Goal: Communication & Community: Answer question/provide support

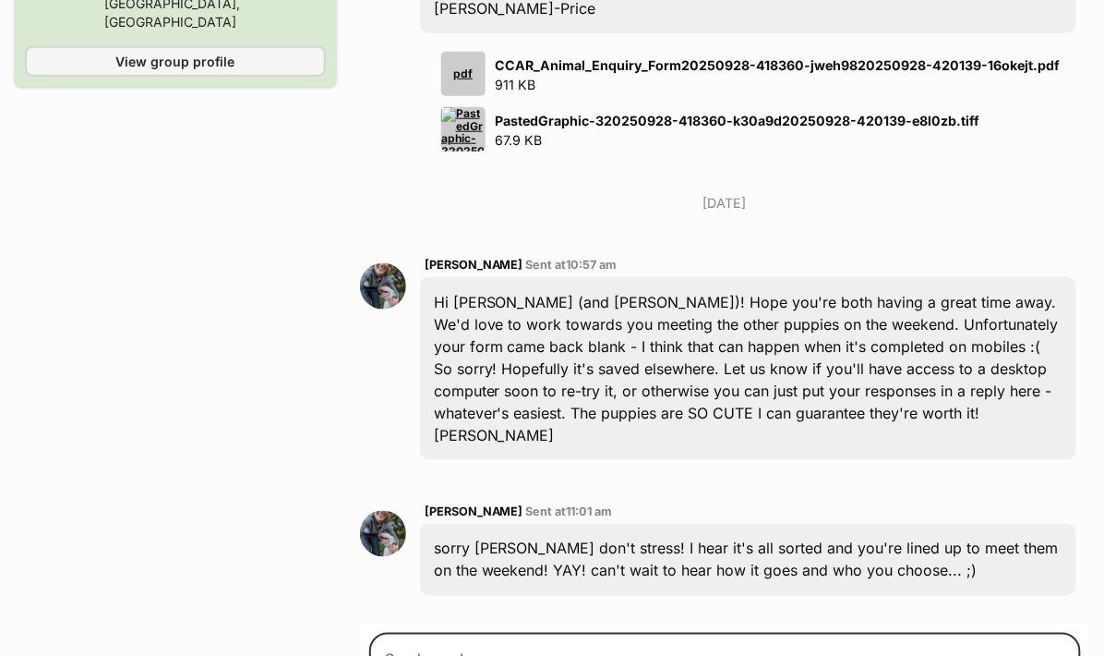
scroll to position [2042, 0]
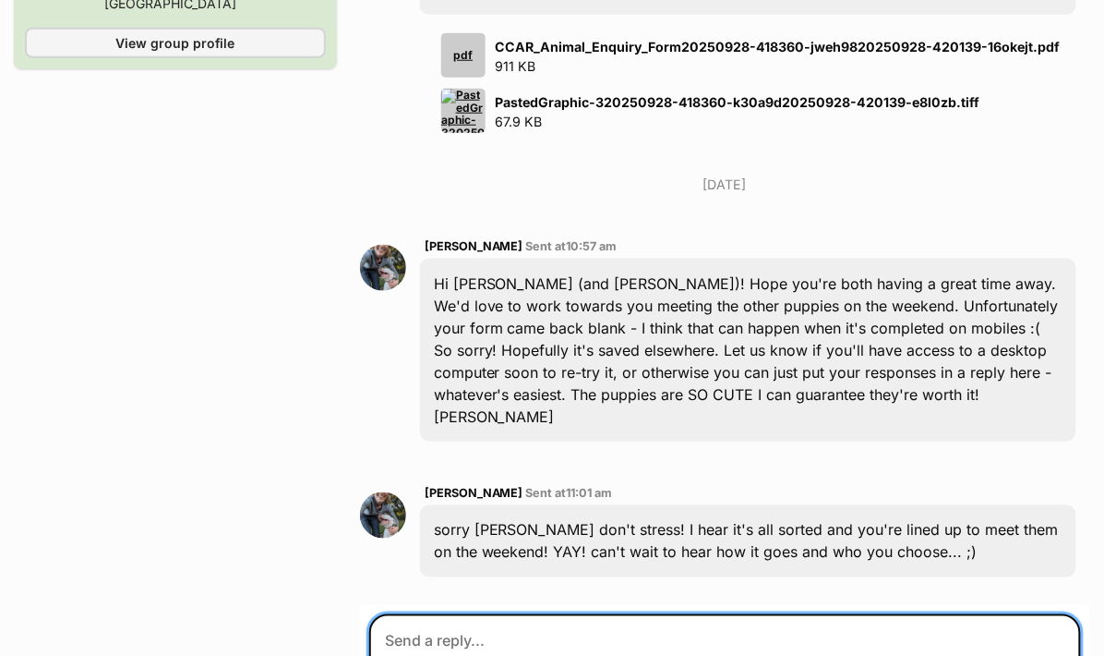
click at [572, 614] on textarea at bounding box center [725, 669] width 712 height 111
drag, startPoint x: 471, startPoint y: 476, endPoint x: 811, endPoint y: 474, distance: 339.8
click at [812, 614] on textarea "Hi [PERSON_NAME], oh phew! I saw the email come throu" at bounding box center [725, 669] width 712 height 111
click at [469, 614] on textarea "Hi [PERSON_NAME], we are sooooo excited to meet the pups!" at bounding box center [725, 669] width 712 height 111
click at [830, 614] on textarea "Hi [PERSON_NAME], we are sooooo excited to meet the pups!" at bounding box center [725, 669] width 712 height 111
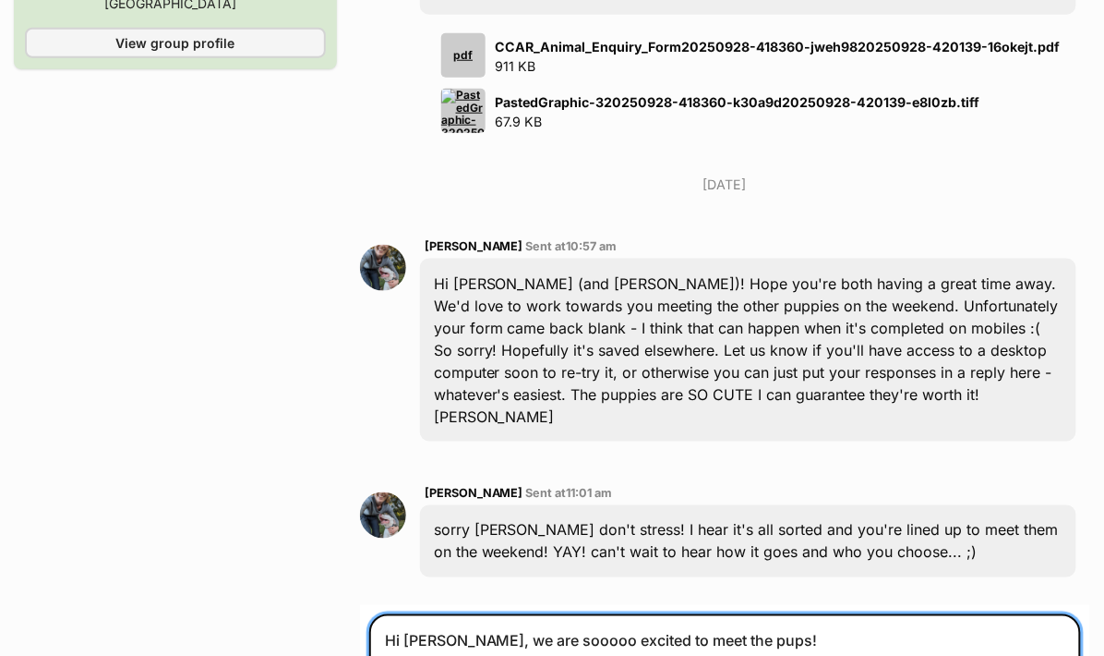
click at [464, 614] on textarea "Hi [PERSON_NAME], we are sooooo excited to meet the pups!" at bounding box center [725, 669] width 712 height 111
click at [720, 614] on textarea "Hi [PERSON_NAME], yes, we are sooooo excited to meet the pups!" at bounding box center [725, 669] width 712 height 111
click at [576, 614] on textarea "Hi [PERSON_NAME], yes, we are sooooo excited to meet the pups [DATE] & found ou…" at bounding box center [725, 669] width 712 height 111
click at [621, 614] on textarea "Hi [PERSON_NAME], yes, we are SO excited to meet the pups [DATE] & found our ne…" at bounding box center [725, 669] width 712 height 111
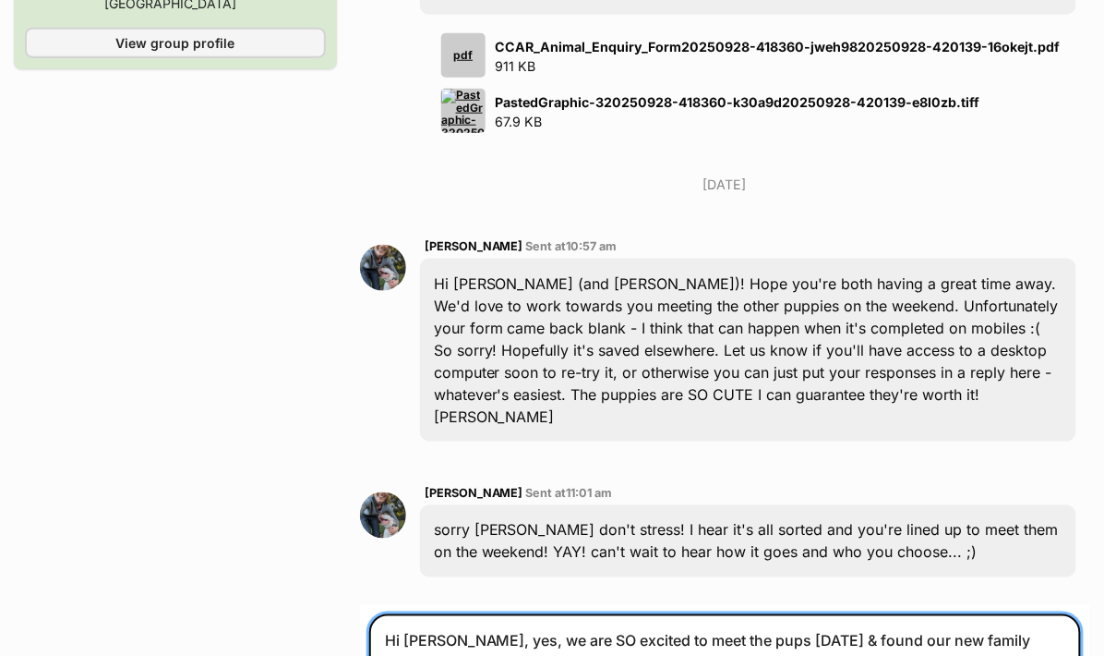
click at [443, 614] on textarea "Hi [PERSON_NAME], yes, we are SO excited to meet the pups [DATE] & found our ne…" at bounding box center [725, 669] width 712 height 111
click at [453, 614] on textarea "Hi [PERSON_NAME], yes, we are SO excited to meet the pups [DATE] & found our ne…" at bounding box center [725, 669] width 712 height 111
drag, startPoint x: 454, startPoint y: 495, endPoint x: 640, endPoint y: 494, distance: 185.6
click at [641, 614] on textarea "Hi [PERSON_NAME], yes, we are SO excited to meet the pups [DATE] & found our ne…" at bounding box center [725, 669] width 712 height 111
click at [749, 614] on textarea "Hi [PERSON_NAME], yes, we are SO excited to meet the pups [DATE] & found our ne…" at bounding box center [725, 669] width 712 height 111
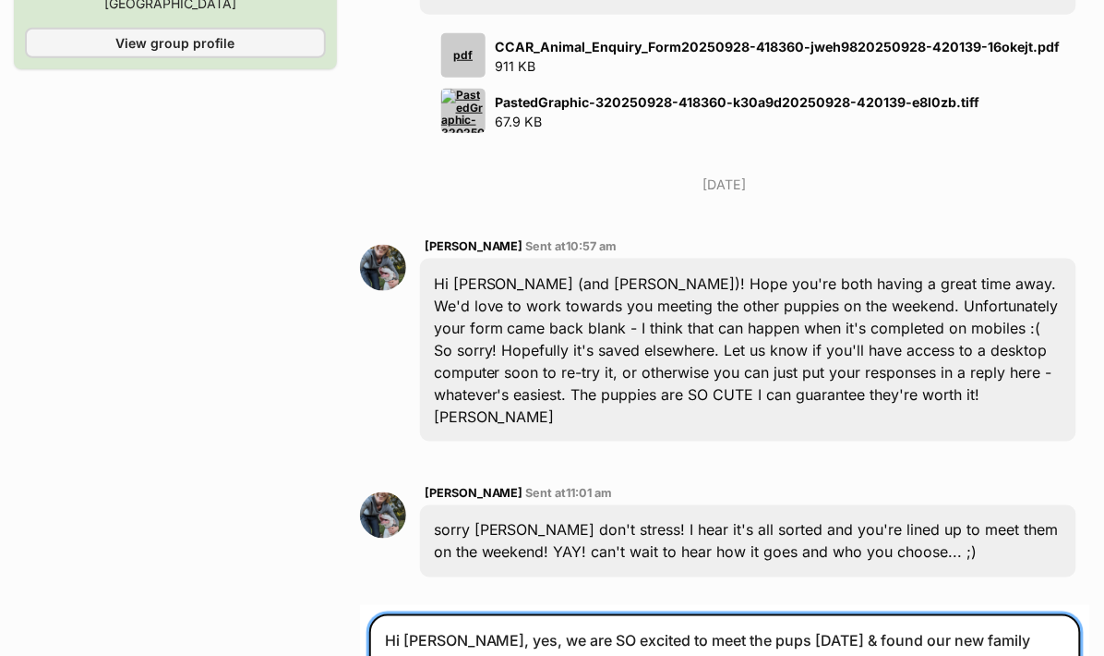
drag, startPoint x: 467, startPoint y: 476, endPoint x: 498, endPoint y: 476, distance: 30.5
click at [498, 614] on textarea "Hi [PERSON_NAME], yes, we are SO excited to meet the pups [DATE] & found our ne…" at bounding box center [725, 669] width 712 height 111
click at [522, 614] on textarea "Hi Martine, yes we are SO excited to meet the pups on Saturday & found our new …" at bounding box center [725, 669] width 712 height 111
click at [734, 614] on textarea "Hi Martine, yes we have chatted with Julie-ann & are SO excited to meet the pup…" at bounding box center [725, 669] width 712 height 111
click at [777, 614] on textarea "Hi Martine, yes we have chatted with Julie-ann & are SO excited to meet the pup…" at bounding box center [725, 669] width 712 height 111
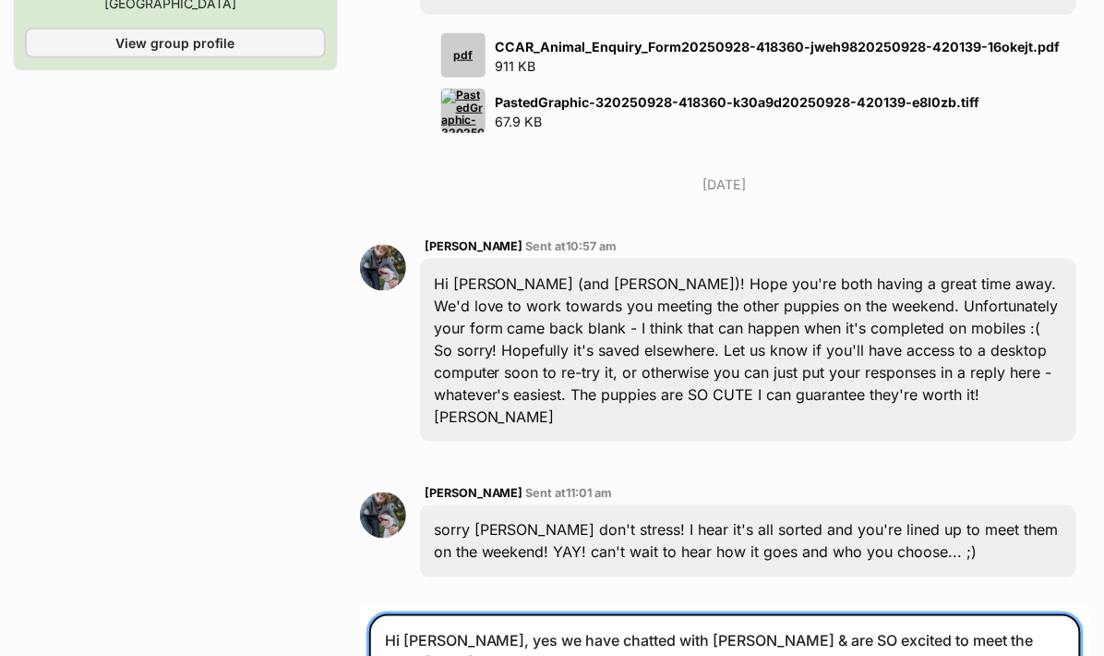
click at [962, 614] on textarea "Hi Martine, yes we have chatted with Julie-ann & are SO excited to meet the pup…" at bounding box center [725, 669] width 712 height 111
click at [408, 614] on textarea "Hi Martine, yes we have chatted with Julie-ann & are SO excited to meet the pup…" at bounding box center [725, 669] width 712 height 111
click at [457, 614] on textarea "Hi Martine, yes we have chatted with Julie-ann & are SO excited to meet the pup…" at bounding box center [725, 669] width 712 height 111
click at [729, 614] on textarea "Hi Martine, yes we have chatted with Julie-ann & are SO excited to meet the pup…" at bounding box center [725, 669] width 712 height 111
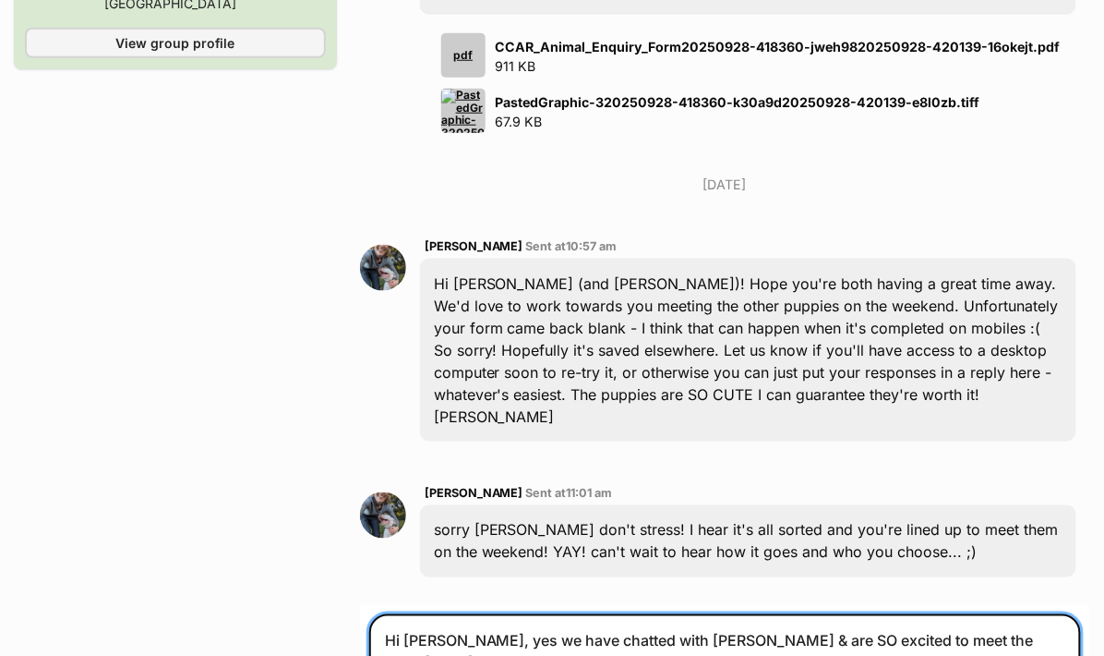
drag, startPoint x: 720, startPoint y: 476, endPoint x: 753, endPoint y: 476, distance: 33.2
click at [753, 614] on textarea "Hi Martine, yes we have chatted with Julie-ann & are SO excited to meet the pup…" at bounding box center [725, 669] width 712 height 111
drag, startPoint x: 467, startPoint y: 474, endPoint x: 494, endPoint y: 473, distance: 26.8
click at [494, 614] on textarea "Hi Martine, yes we have chatted with Julie-ann. We are SO excited to meet the p…" at bounding box center [725, 669] width 712 height 111
click at [725, 614] on textarea "Hi Martine, yes we have chatted with Julie-ann. We are SO excited to meet the p…" at bounding box center [725, 669] width 712 height 111
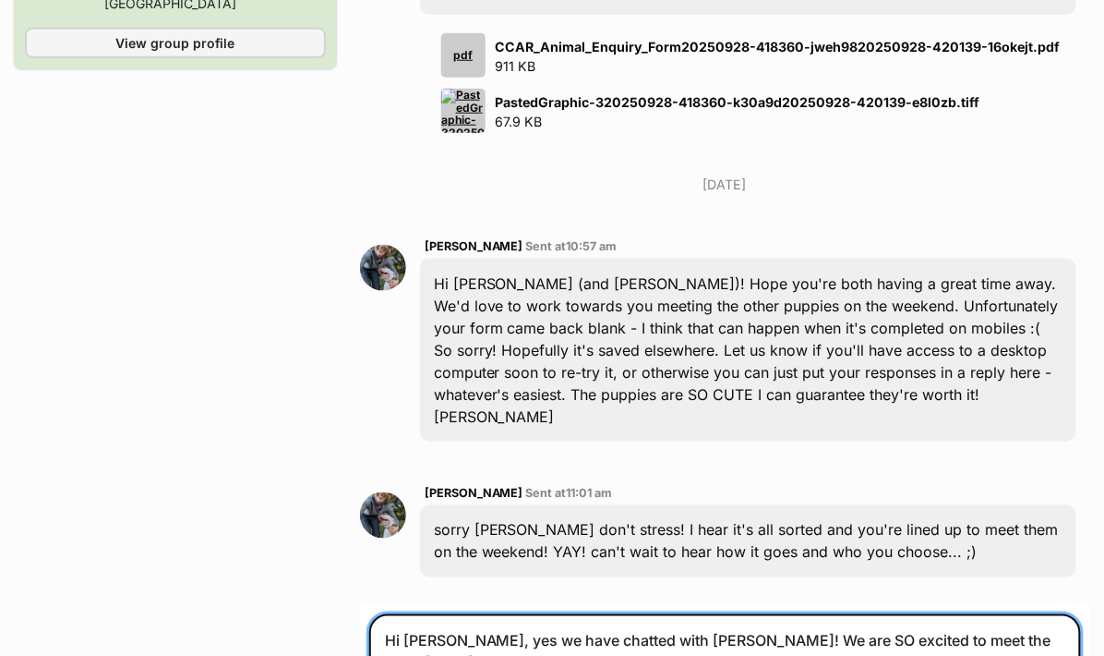
click at [777, 614] on textarea "Hi Martine, yes we have chatted with Julie-ann! We are SO excited to meet the p…" at bounding box center [725, 669] width 712 height 111
click at [785, 614] on textarea "Hi Martine, yes we have chatted with Julie-ann! We are SO excited to meet the p…" at bounding box center [725, 669] width 712 height 111
click at [850, 614] on textarea "Hi Martine, yes we have chatted with Julie-ann! We are SO excited to meet the p…" at bounding box center [725, 669] width 712 height 111
click at [787, 614] on textarea "Hi Martine, yes we have chatted with Julie-ann! We are SO excited to meet the p…" at bounding box center [725, 669] width 712 height 111
click at [919, 614] on textarea "Hi Martine, yes we have chatted with Julie-ann! We are SO excited to meet the p…" at bounding box center [725, 669] width 712 height 111
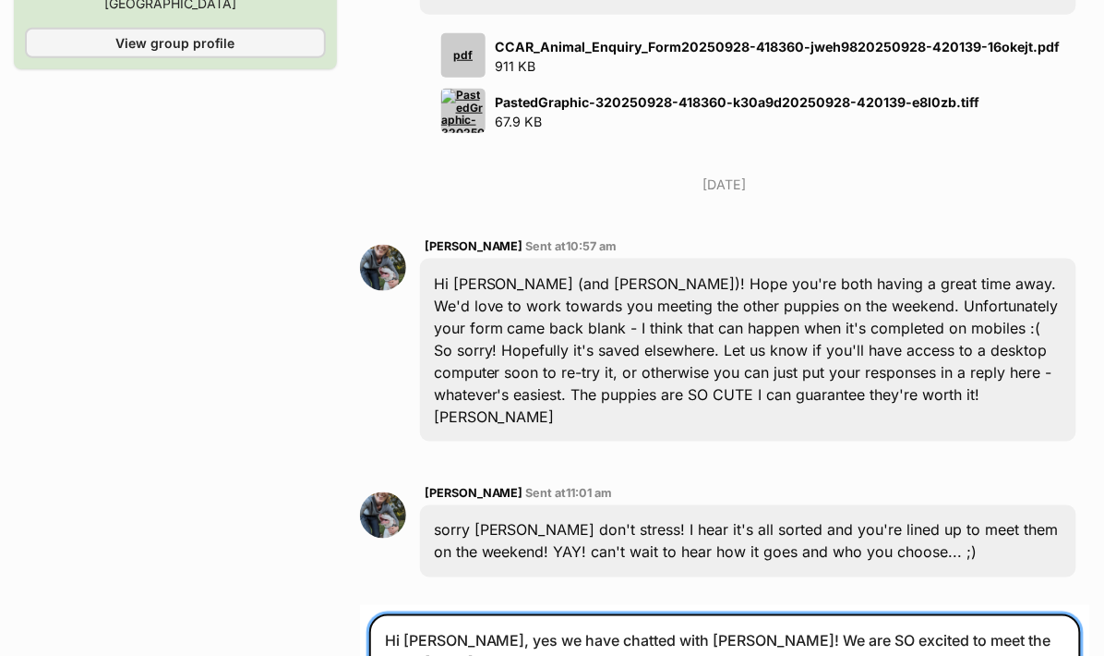
click at [908, 614] on textarea "Hi Martine, yes we have chatted with Julie-ann! We are SO excited to meet the p…" at bounding box center [725, 669] width 712 height 111
click at [909, 614] on textarea "Hi Martine, yes we have chatted with Julie-ann! We are SO excited to meet the p…" at bounding box center [725, 669] width 712 height 111
type textarea "Hi Martine, yes we have chatted with Julie-ann! We are SO excited to meet the p…"
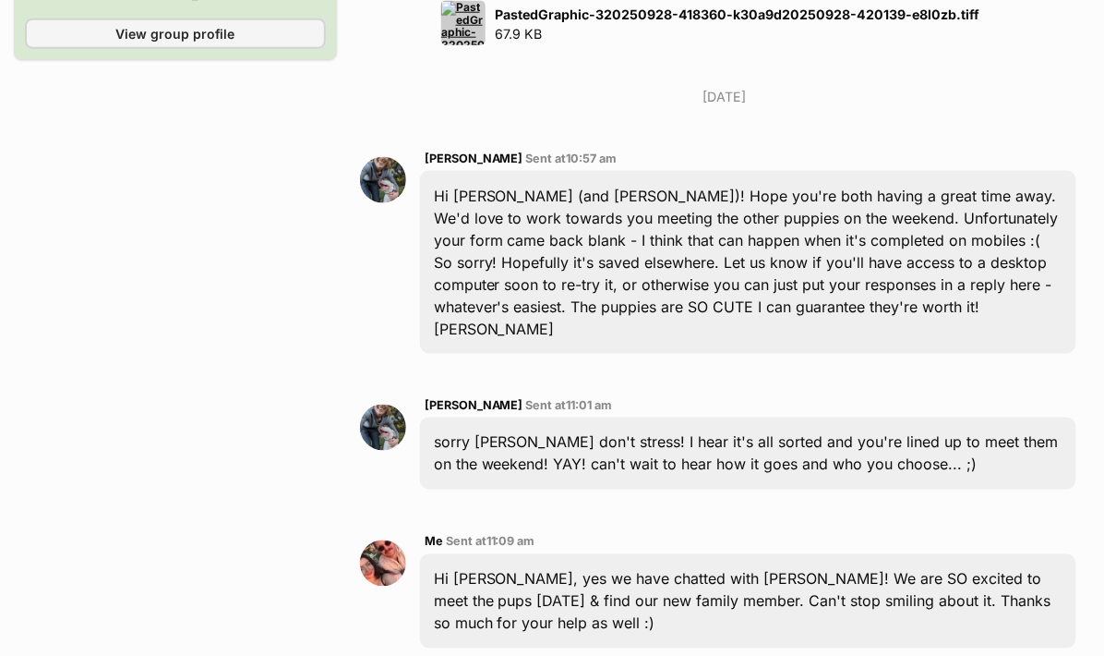
scroll to position [2131, 0]
click at [379, 539] on img at bounding box center [383, 562] width 46 height 46
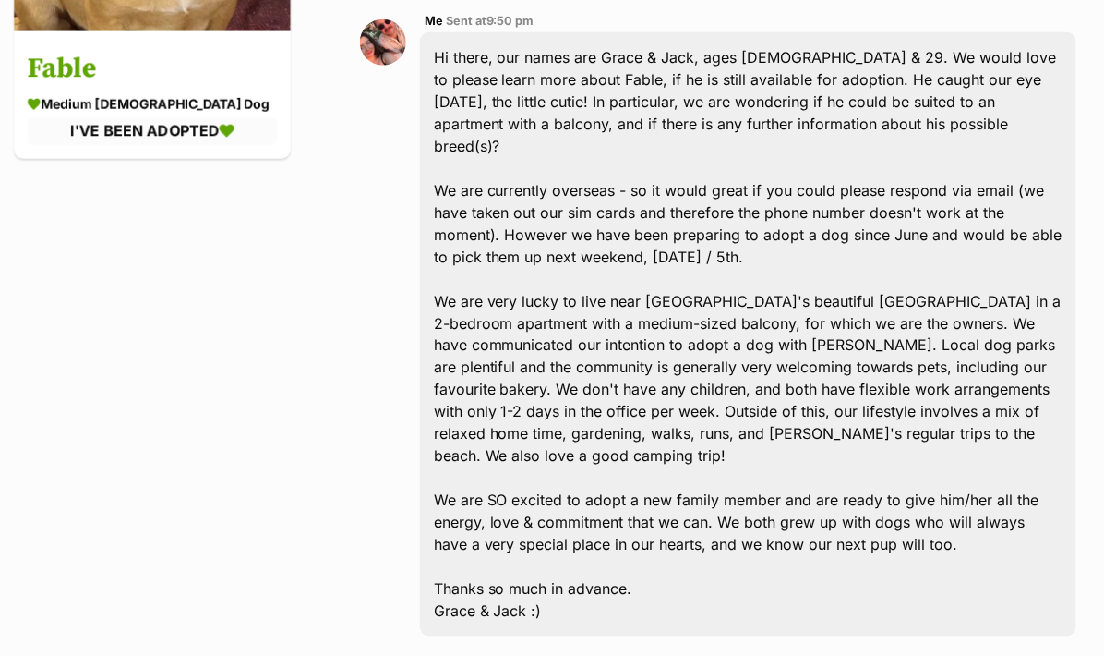
scroll to position [0, 0]
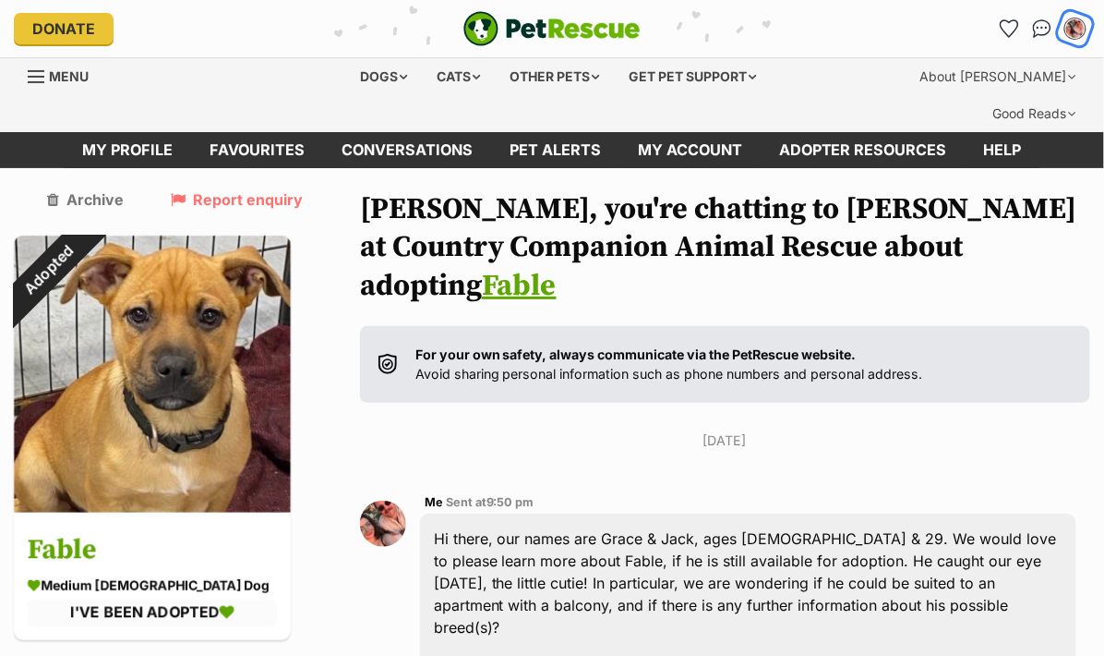
click at [1081, 17] on button "My account" at bounding box center [1076, 28] width 38 height 38
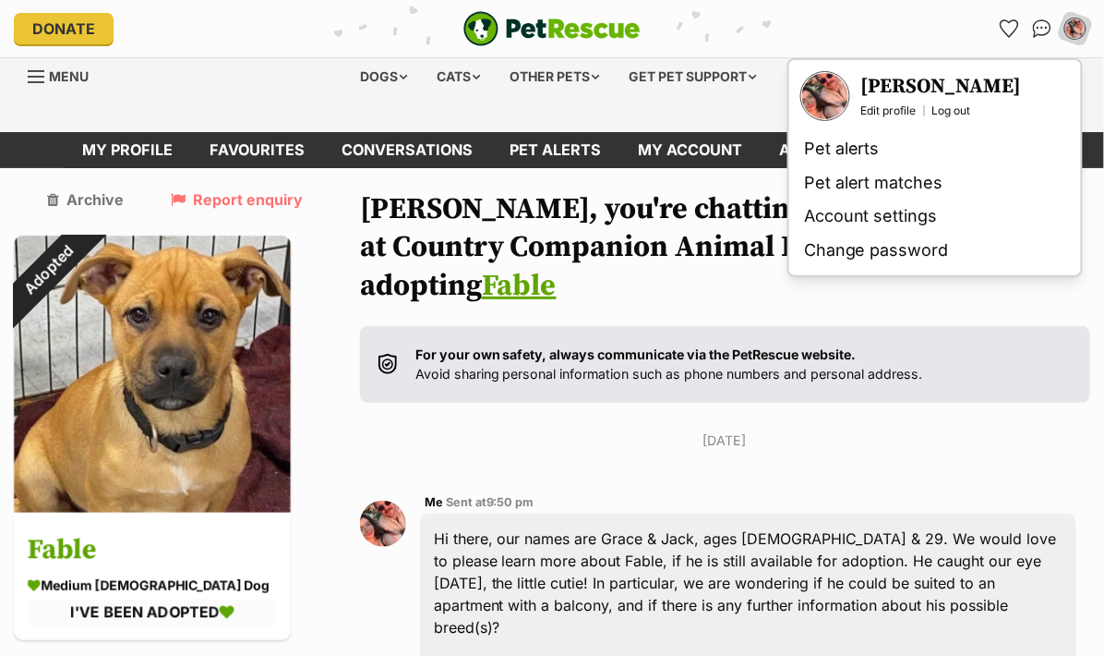
click at [896, 87] on h3 "[PERSON_NAME]" at bounding box center [941, 87] width 161 height 26
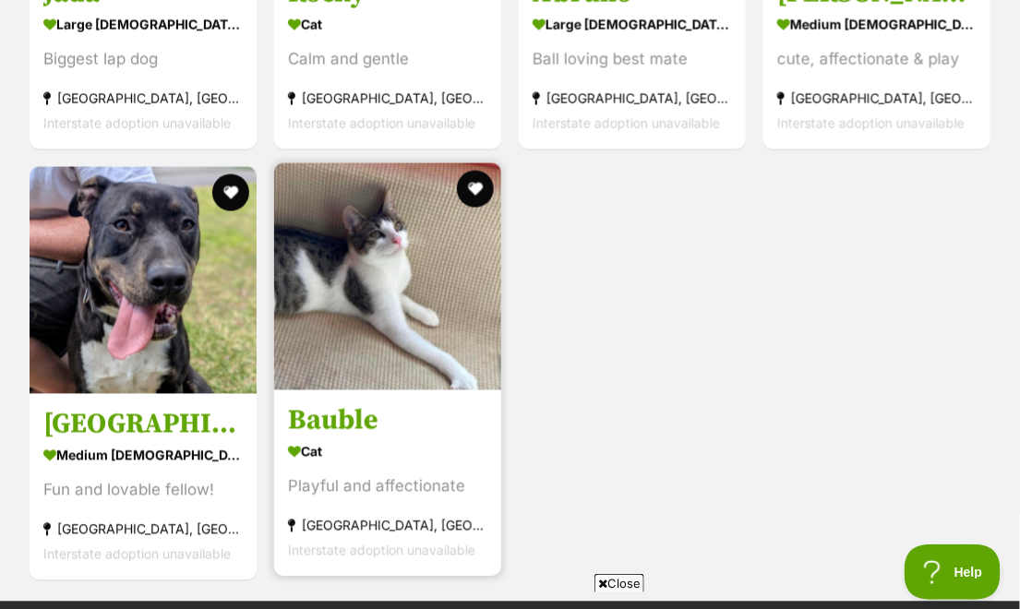
scroll to position [2206, 0]
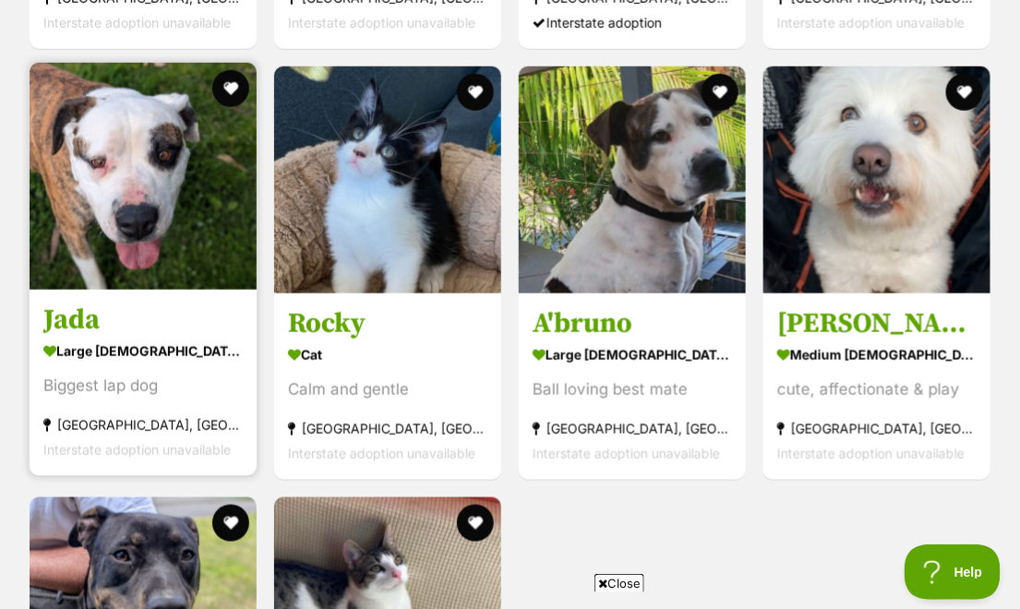
click at [143, 326] on h3 "Jada" at bounding box center [142, 320] width 199 height 35
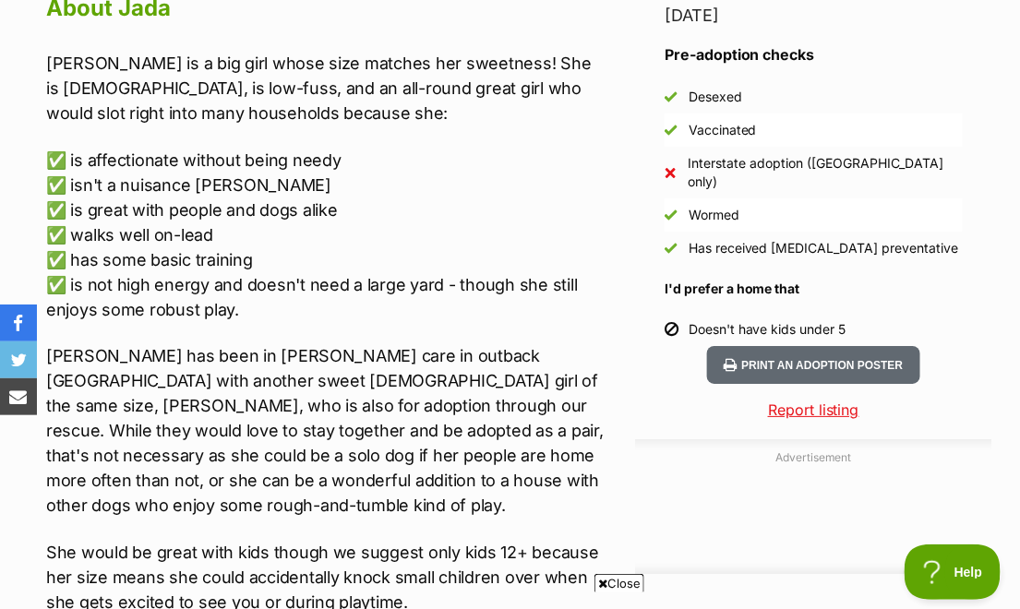
scroll to position [1507, 0]
